Goal: Communication & Community: Answer question/provide support

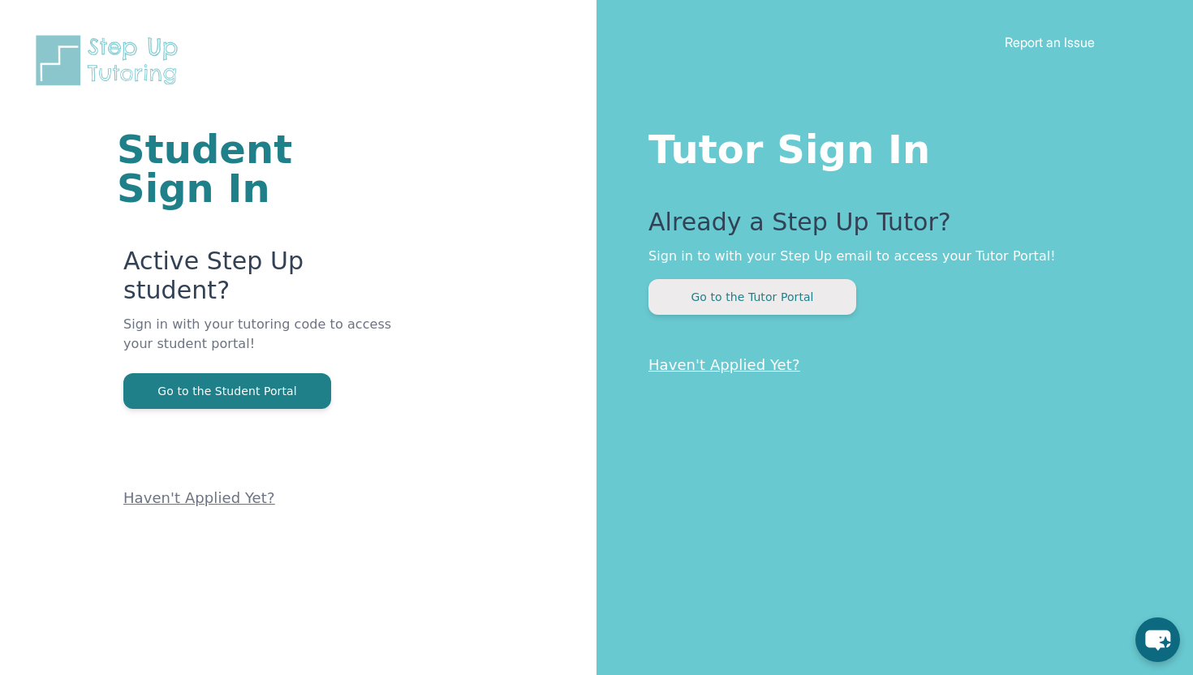
click at [765, 294] on button "Go to the Tutor Portal" at bounding box center [752, 297] width 208 height 36
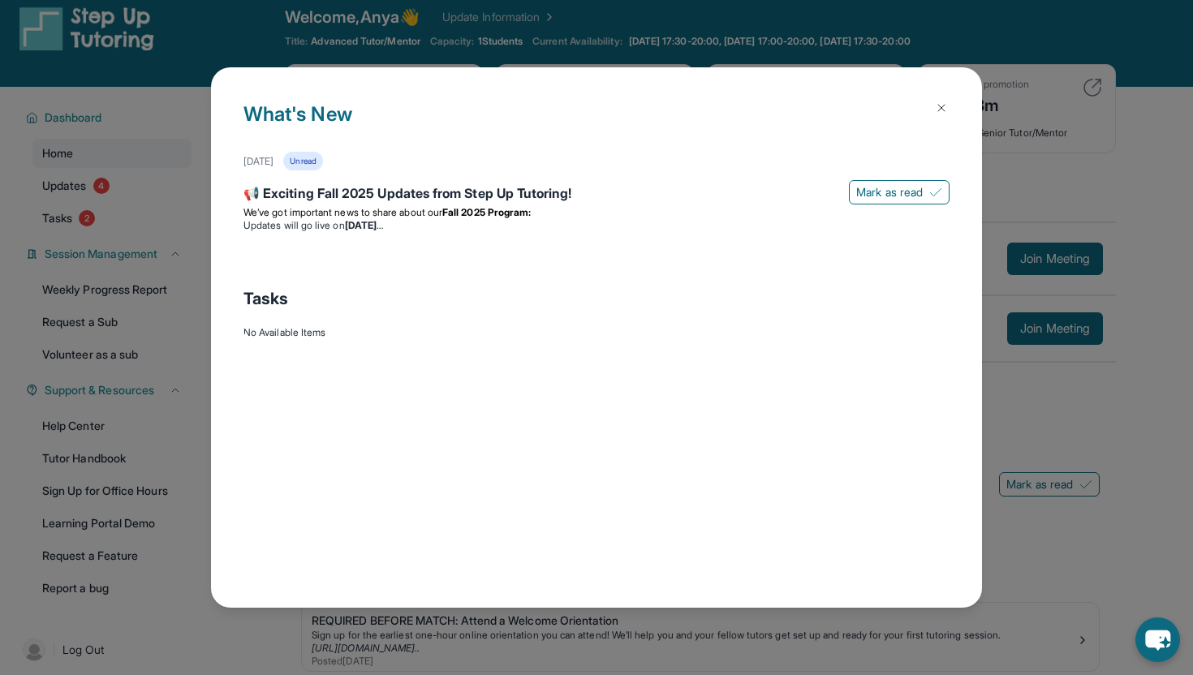
scroll to position [10, 0]
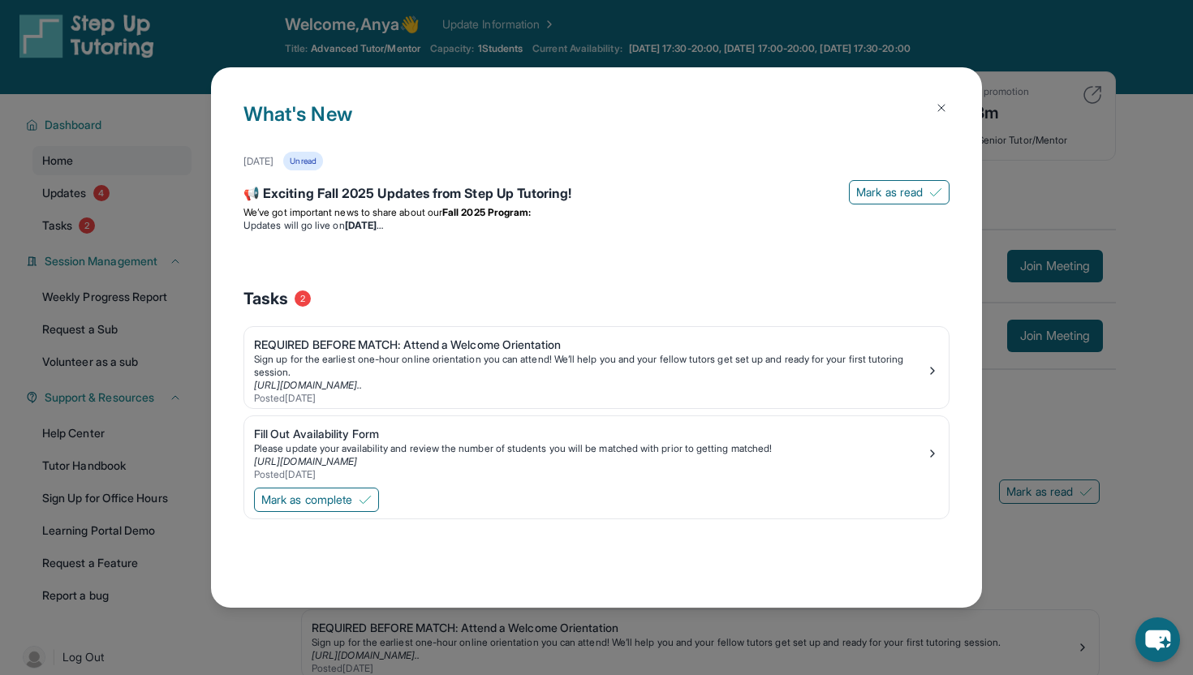
click at [941, 101] on button at bounding box center [941, 108] width 32 height 32
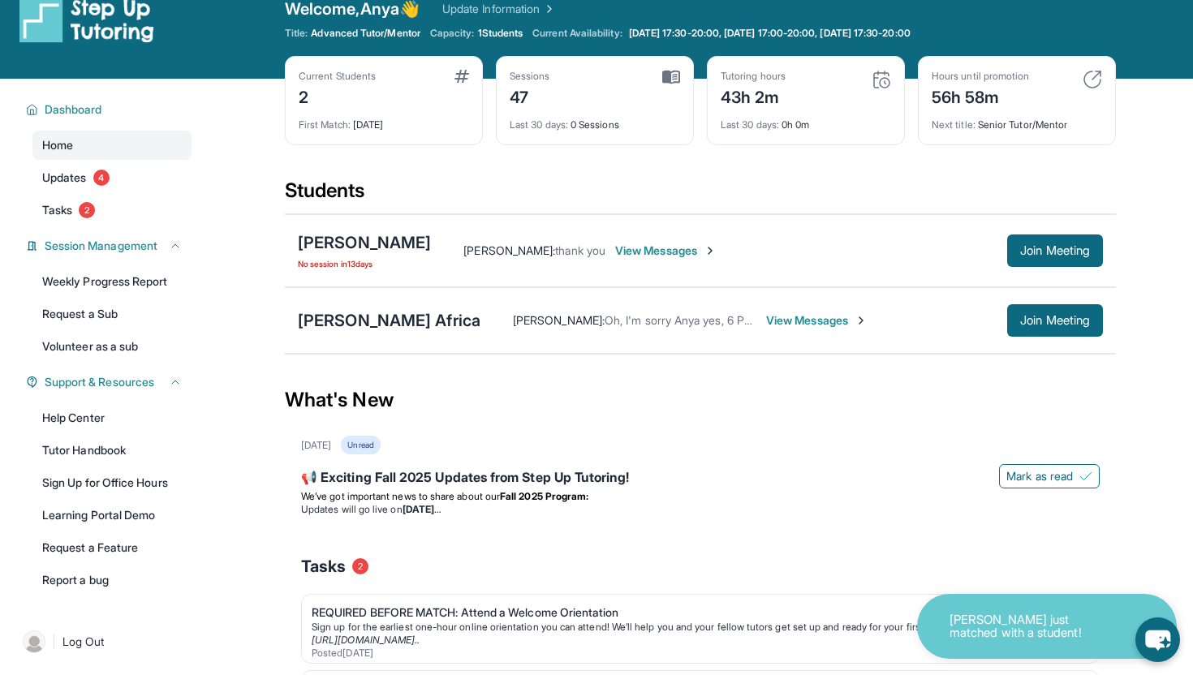
scroll to position [36, 0]
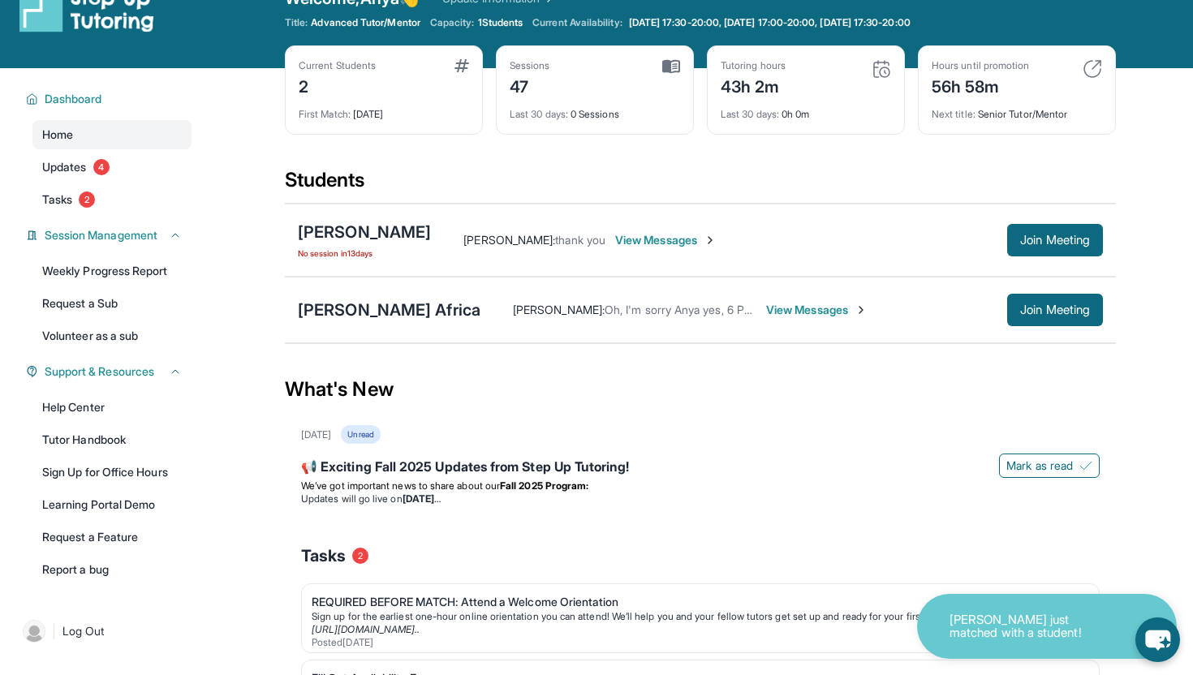
click at [766, 311] on span "View Messages" at bounding box center [816, 310] width 101 height 16
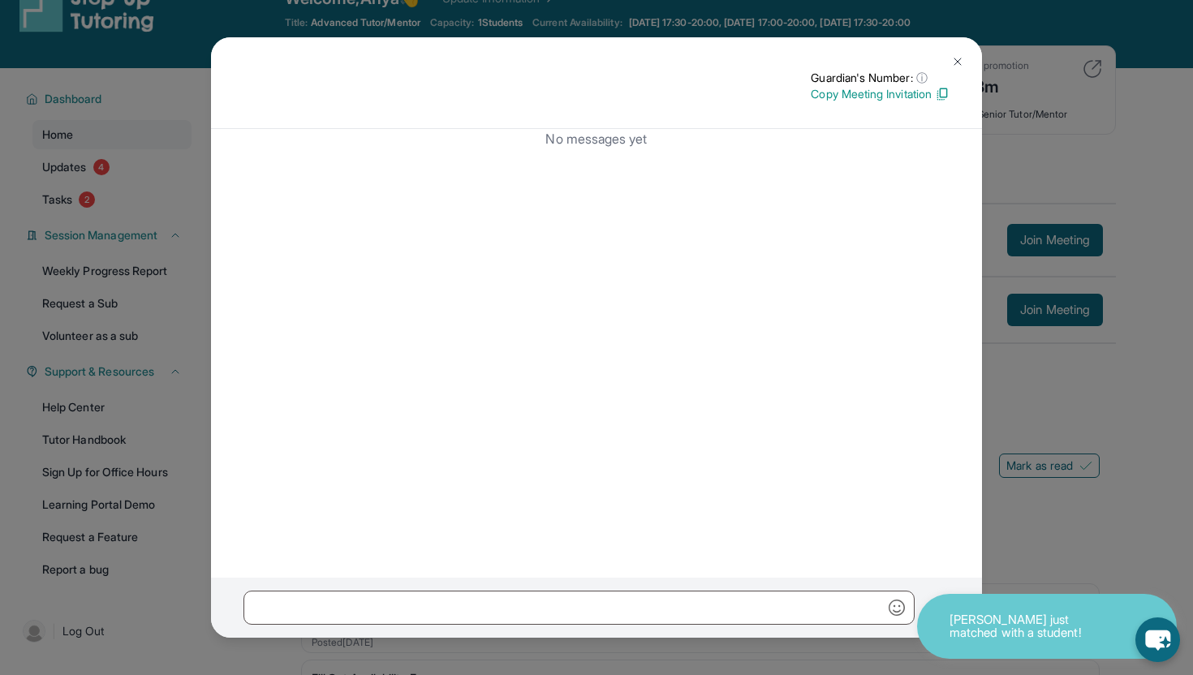
click at [958, 60] on img at bounding box center [957, 61] width 13 height 13
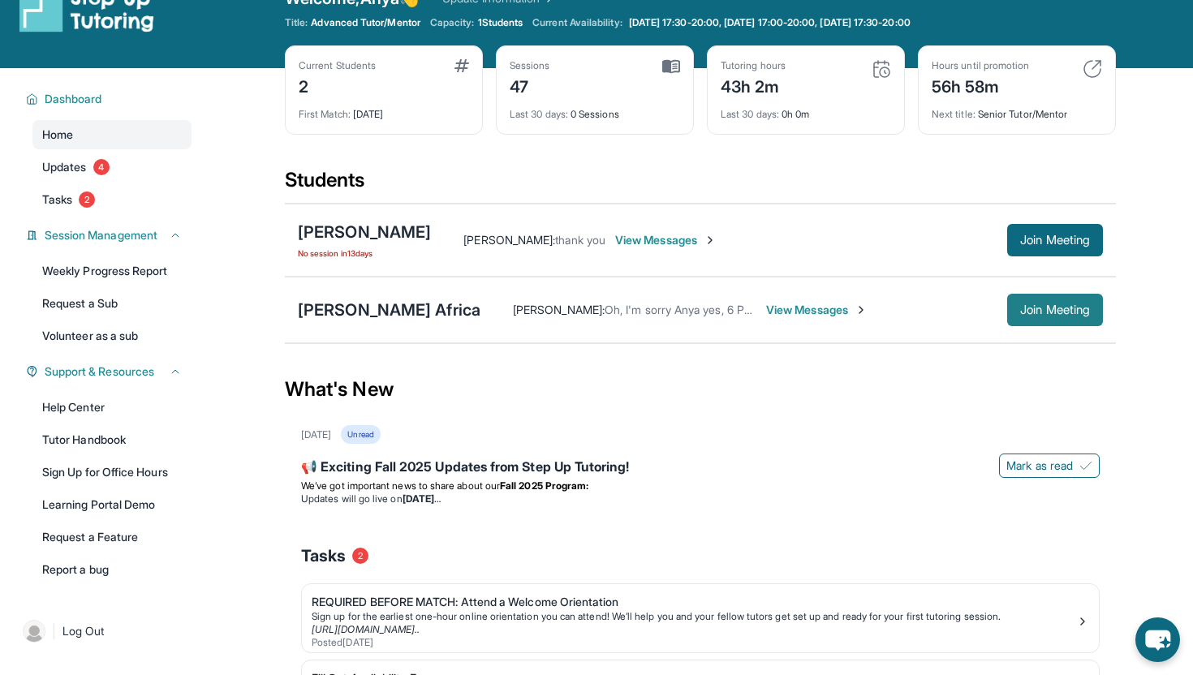
click at [1059, 307] on span "Join Meeting" at bounding box center [1055, 310] width 70 height 10
click at [513, 305] on span "[PERSON_NAME] :" at bounding box center [559, 310] width 92 height 14
click at [329, 310] on div "[PERSON_NAME] Africa" at bounding box center [389, 310] width 183 height 23
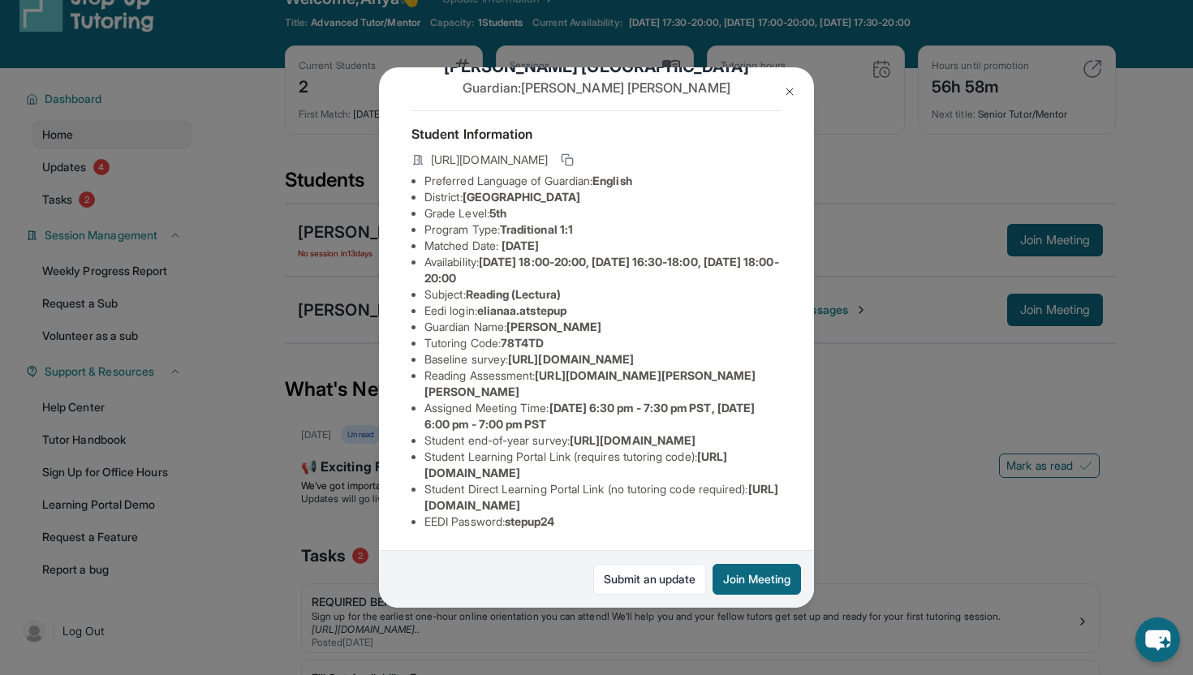
scroll to position [174, 7]
drag, startPoint x: 417, startPoint y: 243, endPoint x: 656, endPoint y: 260, distance: 239.2
click at [656, 351] on li "Baseline survey : [URL][DOMAIN_NAME]" at bounding box center [602, 359] width 357 height 16
click at [508, 352] on span "[URL][DOMAIN_NAME]" at bounding box center [571, 359] width 126 height 14
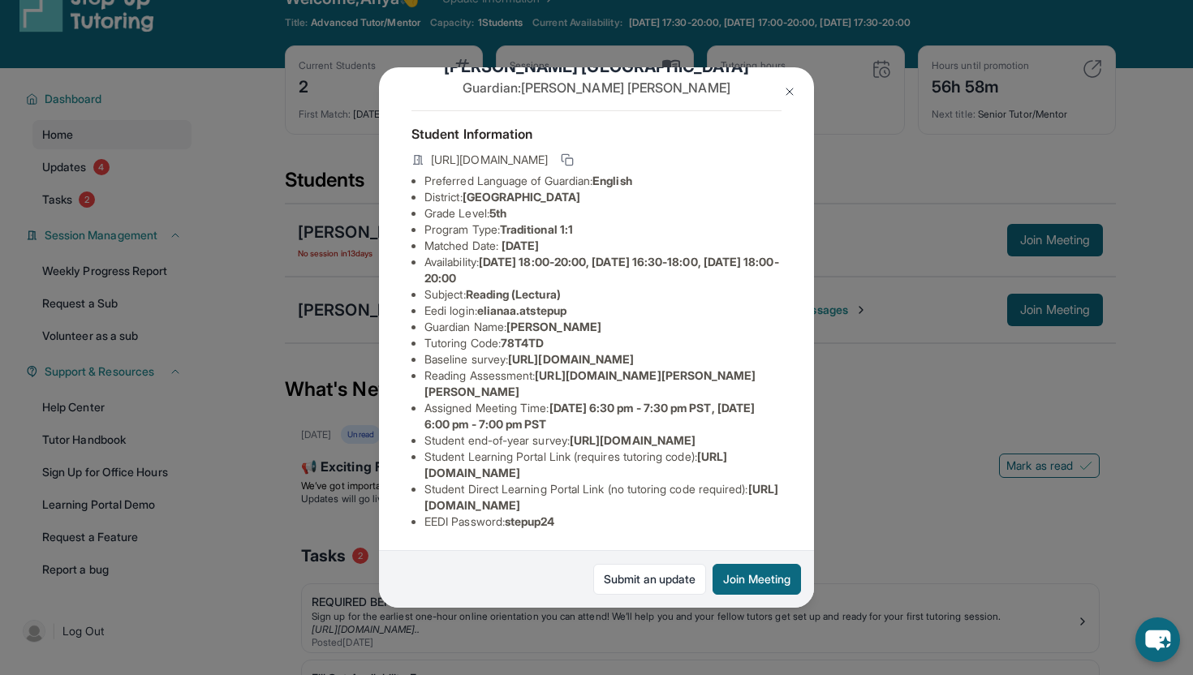
drag, startPoint x: 419, startPoint y: 244, endPoint x: 818, endPoint y: 277, distance: 400.6
click at [818, 277] on div "[PERSON_NAME] Africa Guardian: [PERSON_NAME] Student Information [URL][DOMAIN_N…" at bounding box center [596, 337] width 1193 height 675
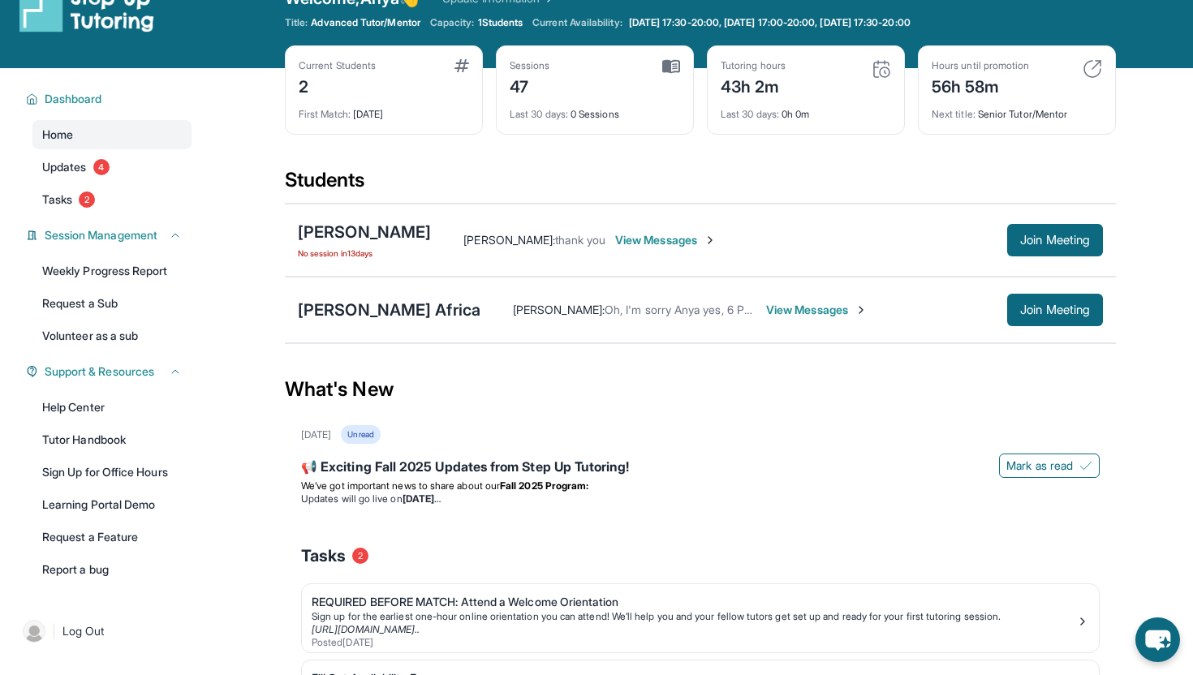
click at [390, 291] on div "[PERSON_NAME] [PERSON_NAME] : Oh, I'm sorry Anya yes, 6 PM to 7 PM will work we…" at bounding box center [700, 310] width 831 height 67
click at [374, 309] on div "[PERSON_NAME] Africa" at bounding box center [389, 310] width 183 height 23
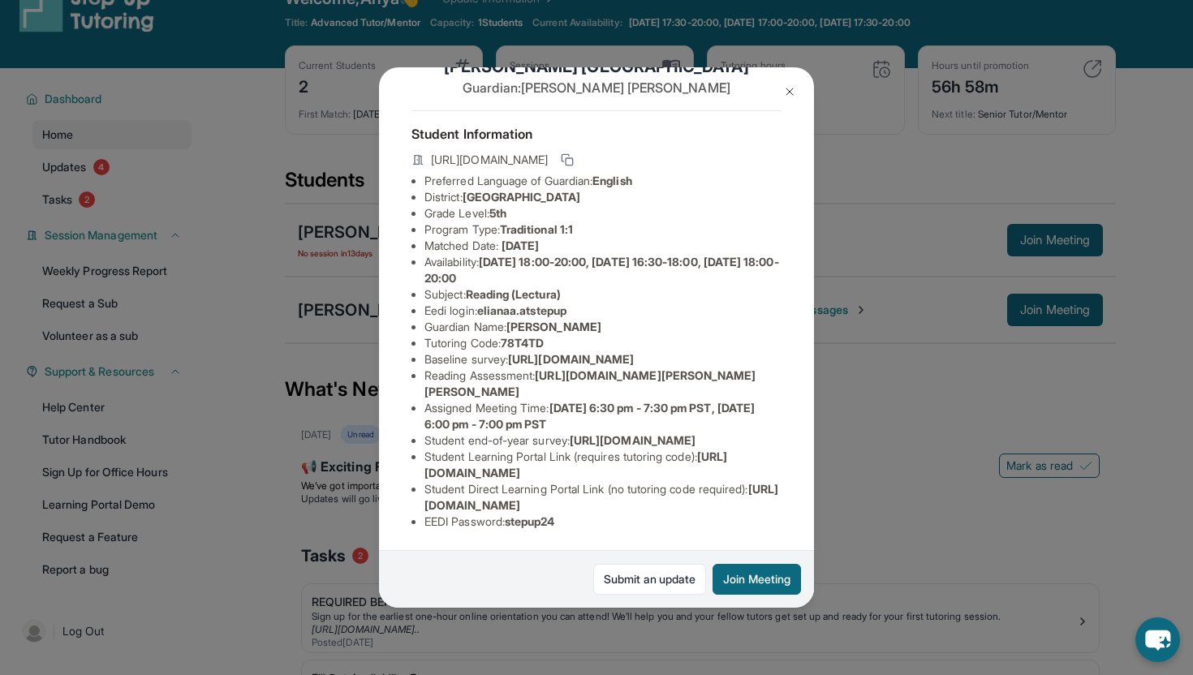
scroll to position [110, 533]
drag, startPoint x: 398, startPoint y: 308, endPoint x: 739, endPoint y: 341, distance: 343.3
click at [634, 352] on span "[URL][DOMAIN_NAME]" at bounding box center [571, 359] width 126 height 14
copy span "ttps://[DOMAIN_NAME][URL]"
click at [786, 81] on button at bounding box center [789, 91] width 32 height 32
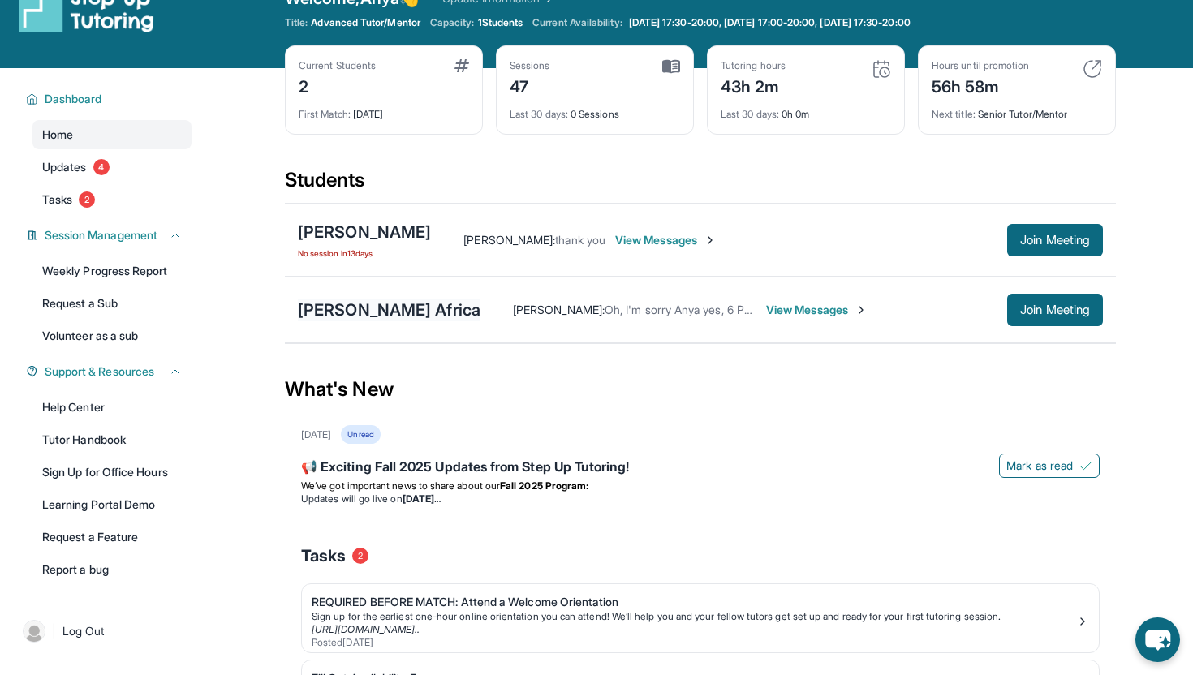
click at [383, 308] on div "[PERSON_NAME] Africa" at bounding box center [389, 310] width 183 height 23
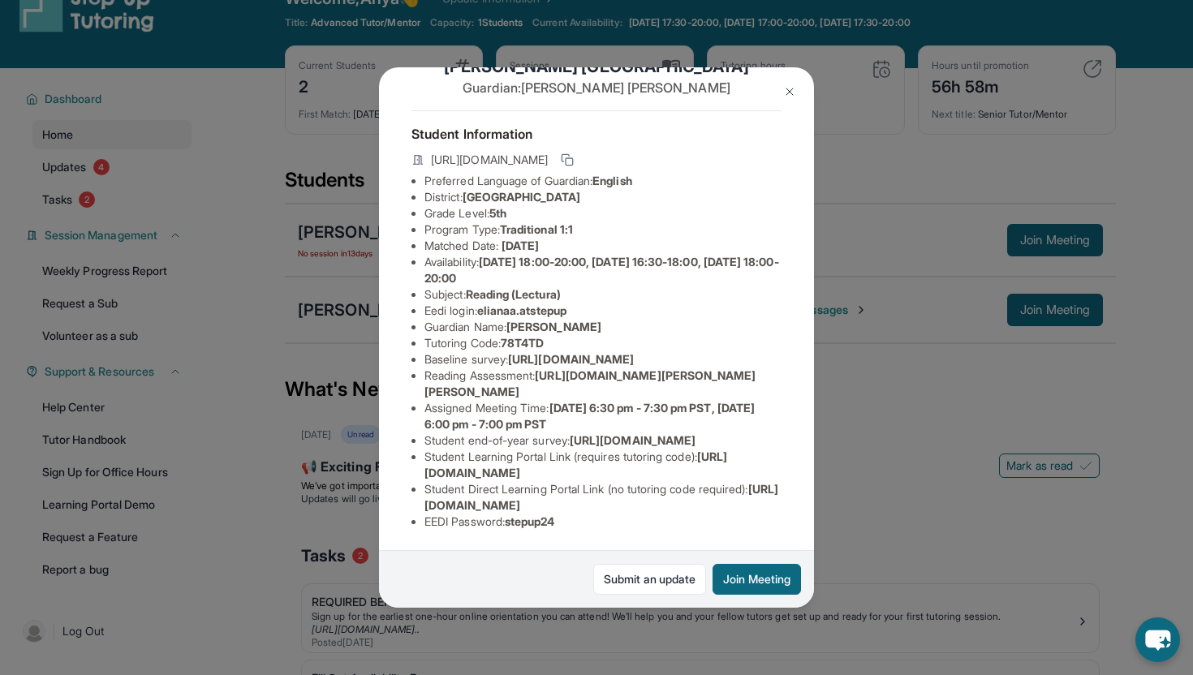
scroll to position [69, 573]
drag, startPoint x: 425, startPoint y: 352, endPoint x: 697, endPoint y: 386, distance: 274.0
click at [634, 366] on span "[URL][DOMAIN_NAME]" at bounding box center [571, 359] width 126 height 14
copy span "[URL][DOMAIN_NAME]"
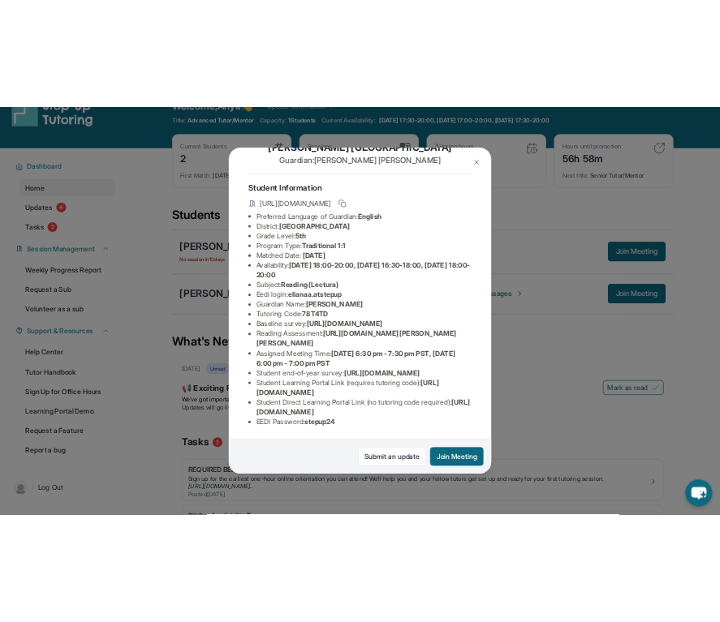
scroll to position [155, 0]
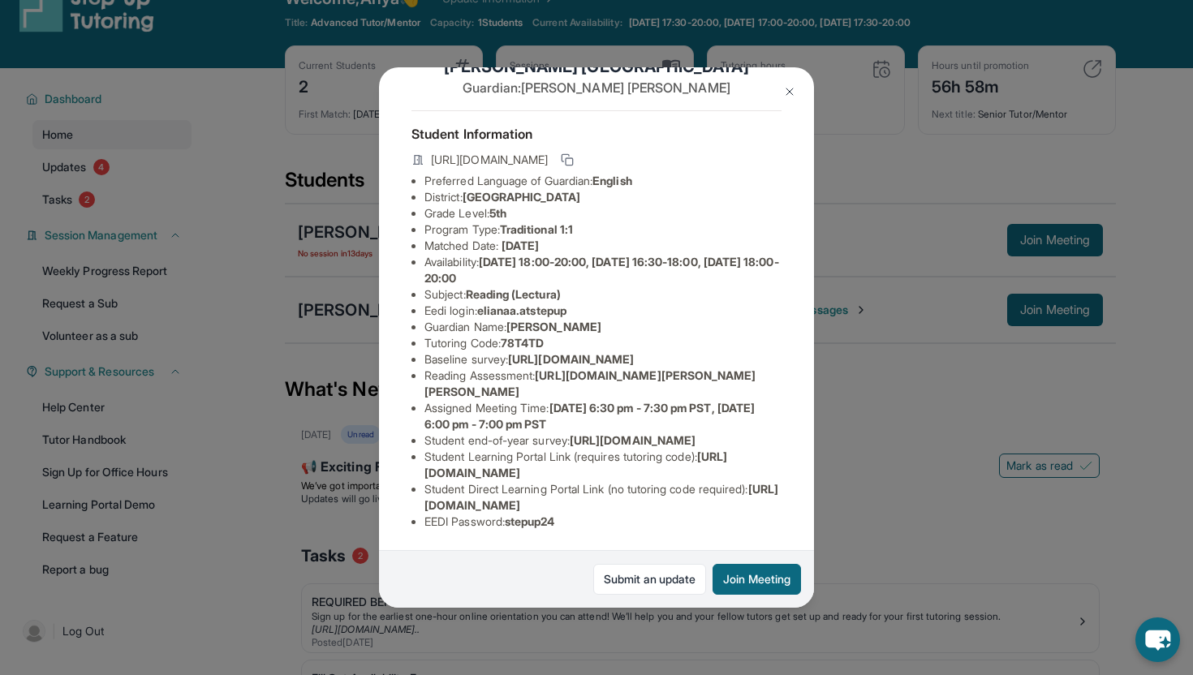
click at [780, 173] on li "Preferred Language of Guardian: English" at bounding box center [602, 181] width 357 height 16
click at [784, 85] on img at bounding box center [789, 91] width 13 height 13
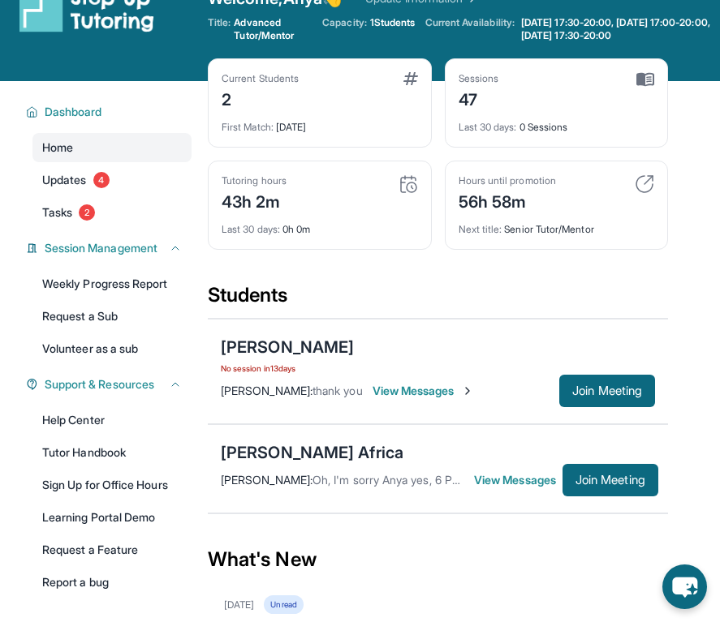
click at [389, 385] on span "View Messages" at bounding box center [422, 391] width 101 height 16
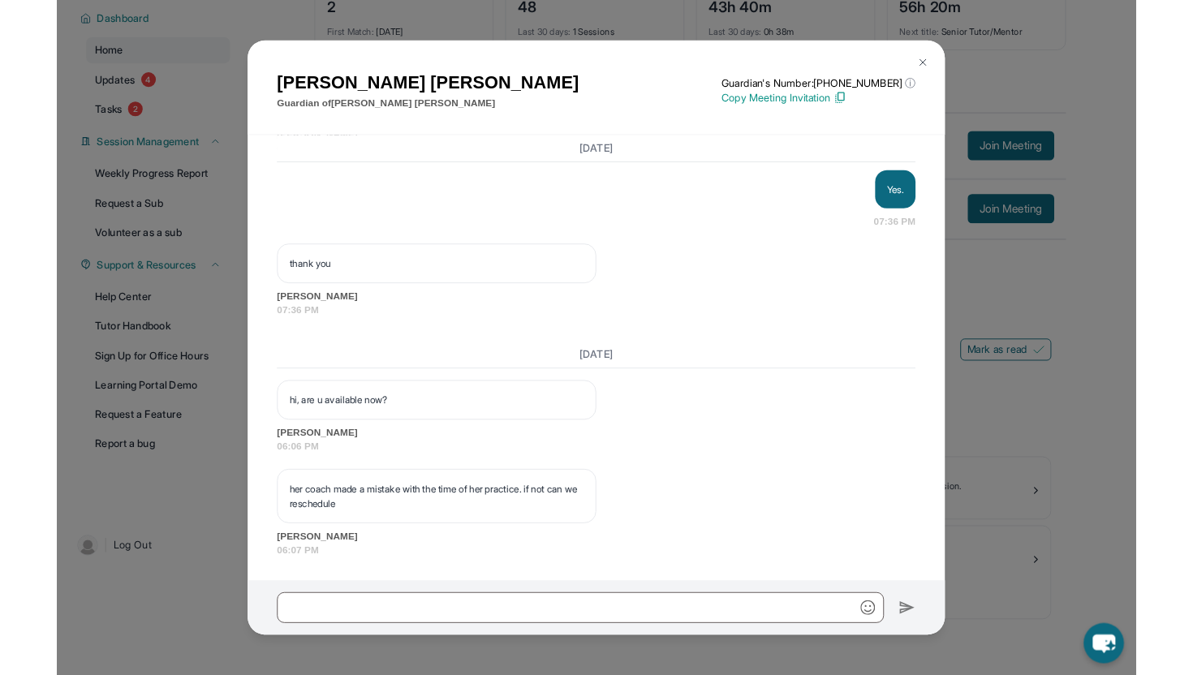
scroll to position [2909, 0]
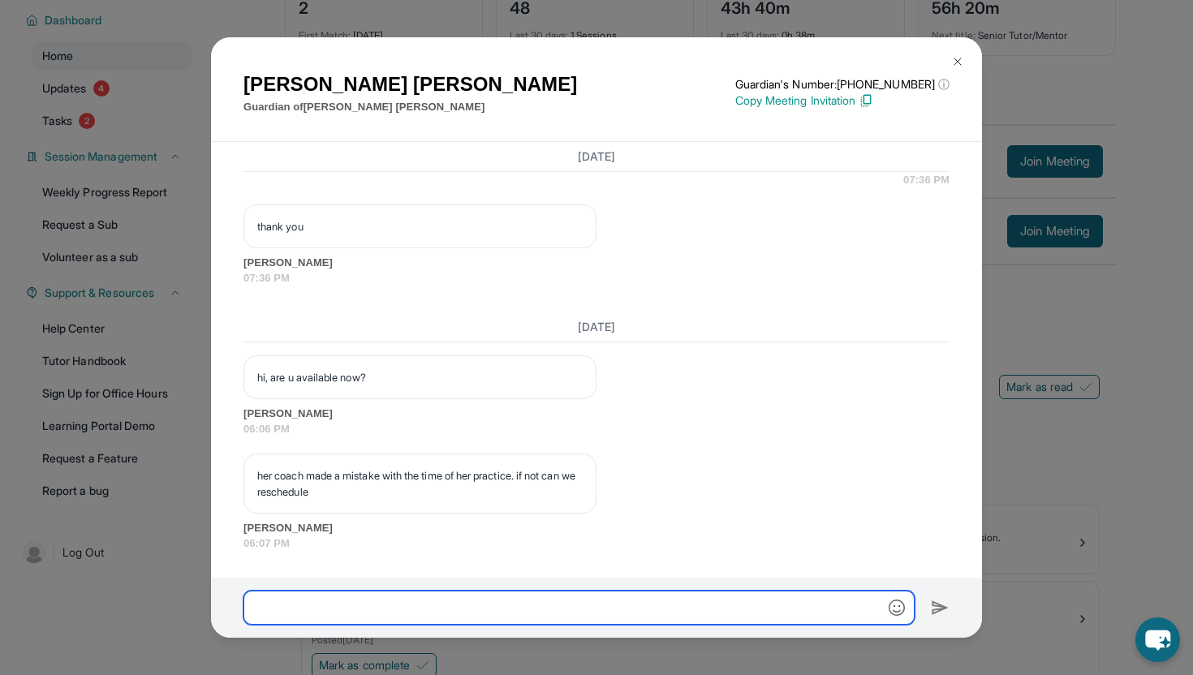
click at [489, 596] on input "text" at bounding box center [578, 608] width 671 height 34
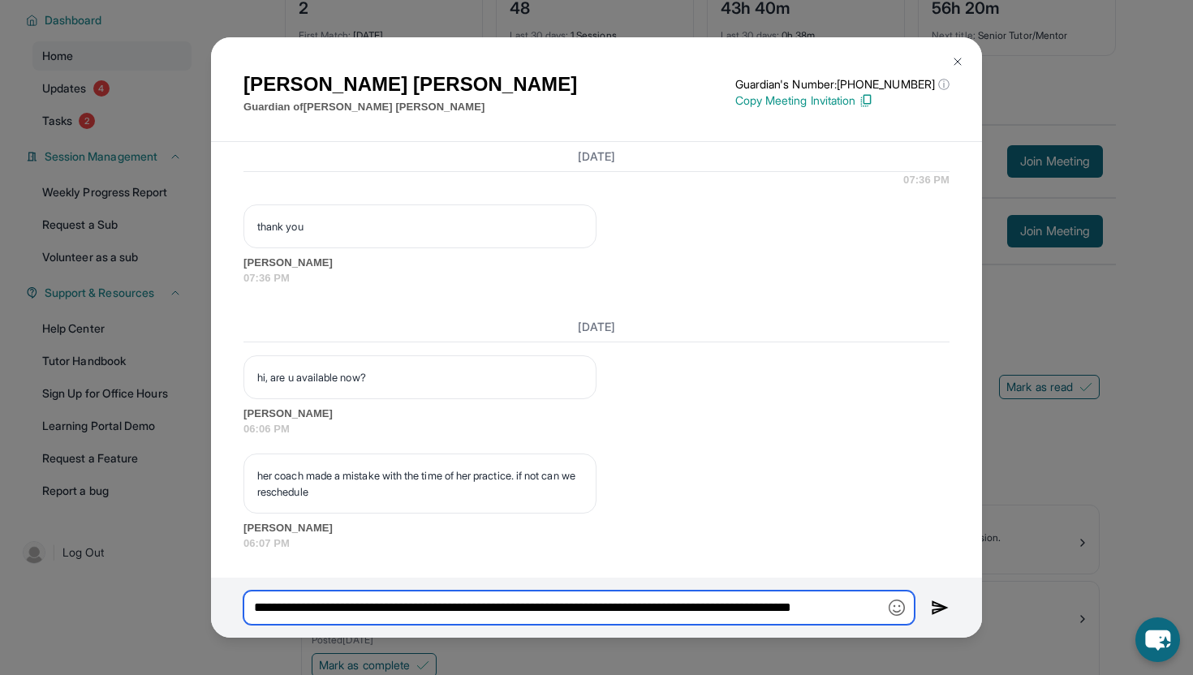
scroll to position [0, 41]
click at [824, 609] on input "**********" at bounding box center [578, 608] width 671 height 34
type input "**********"
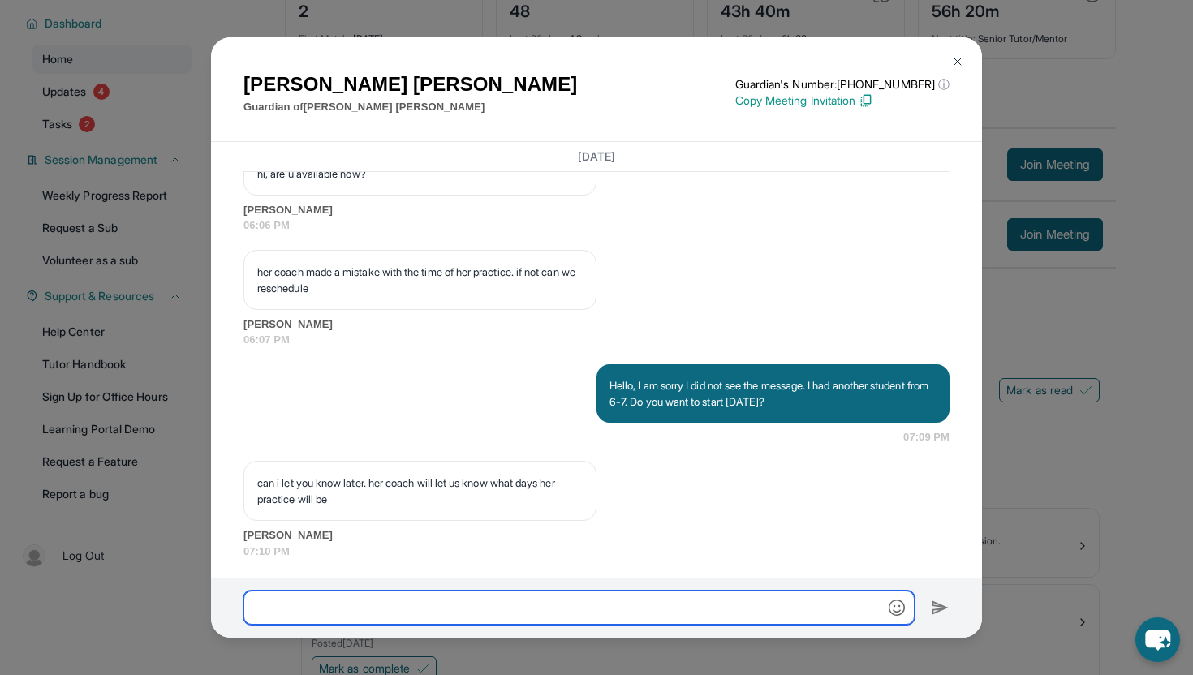
scroll to position [3120, 0]
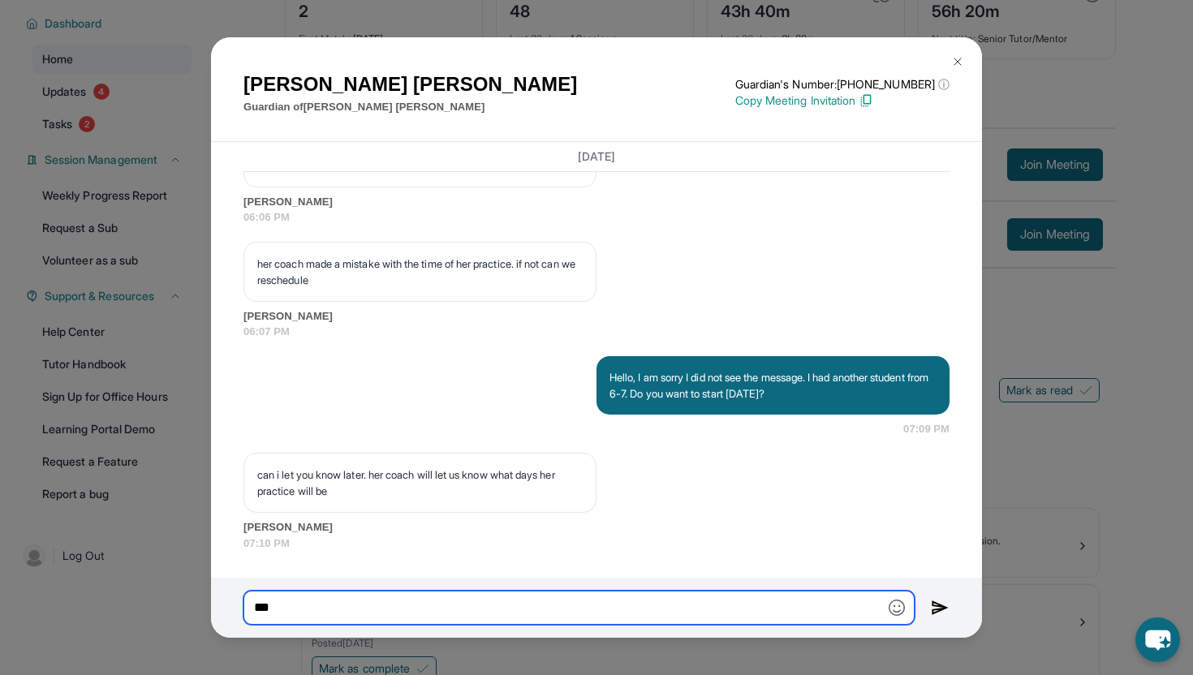
type input "****"
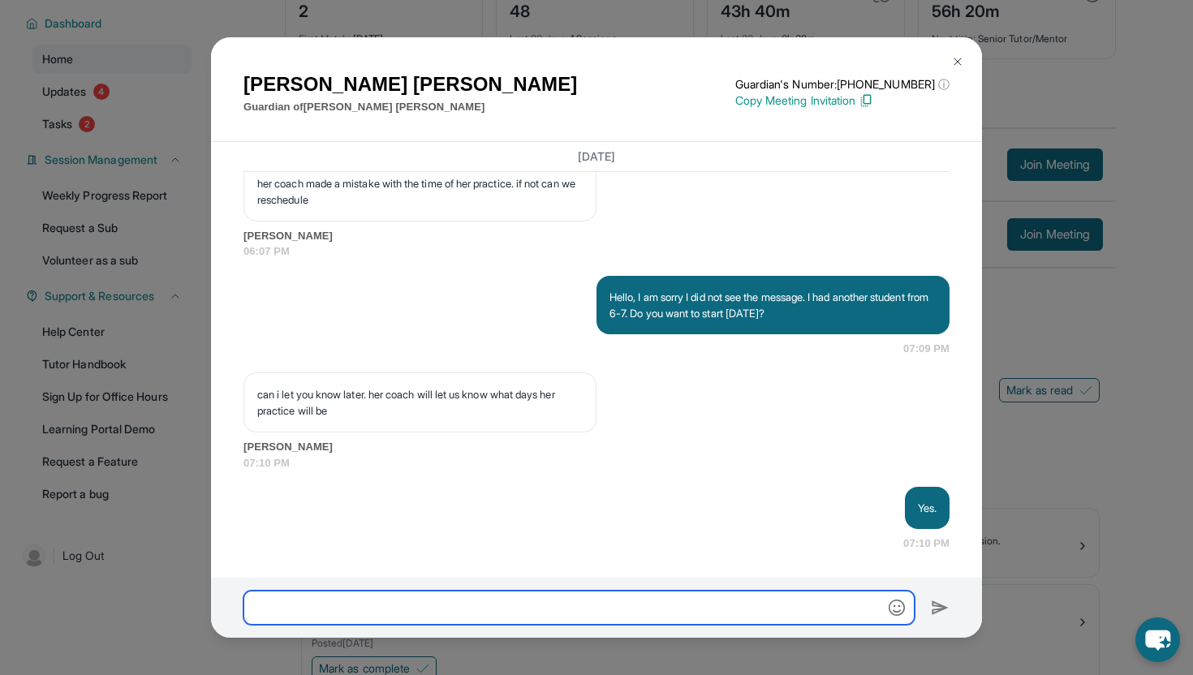
scroll to position [3201, 0]
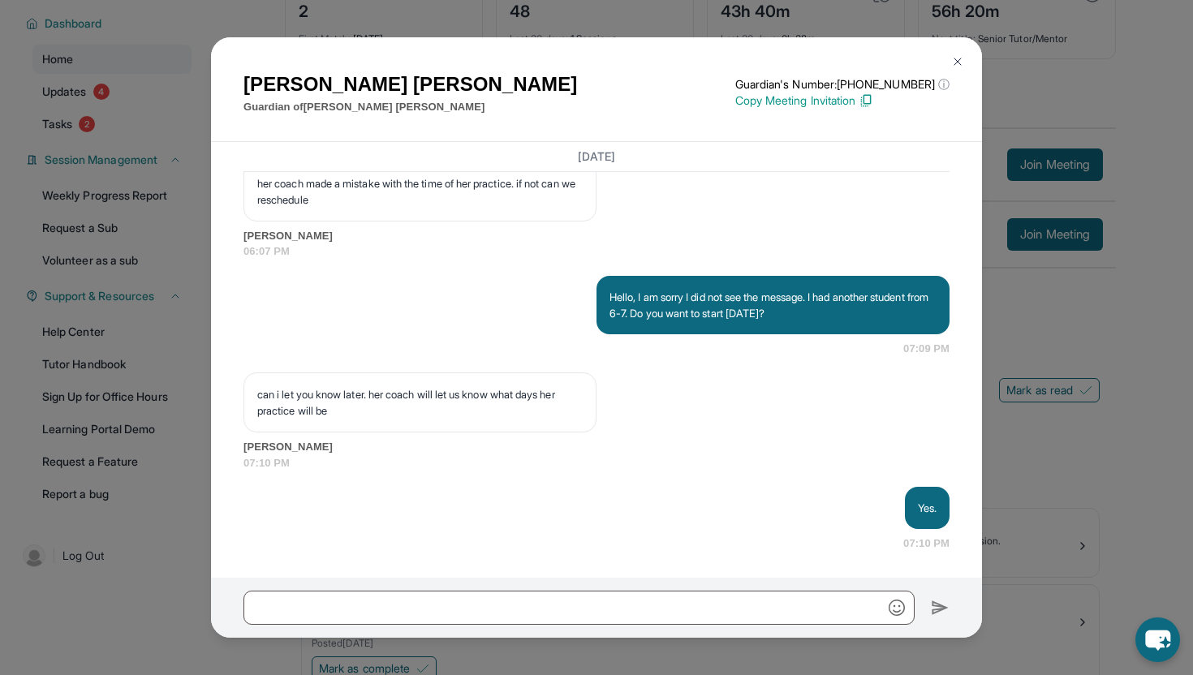
click at [947, 62] on button at bounding box center [957, 61] width 32 height 32
